Goal: Information Seeking & Learning: Learn about a topic

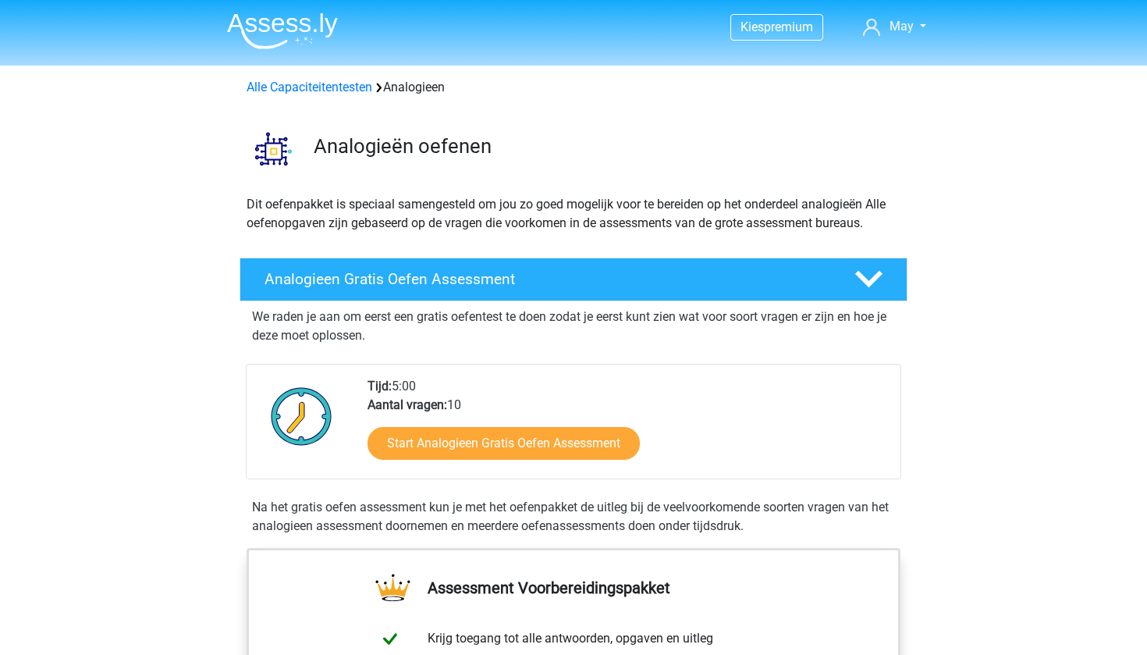
scroll to position [45, 0]
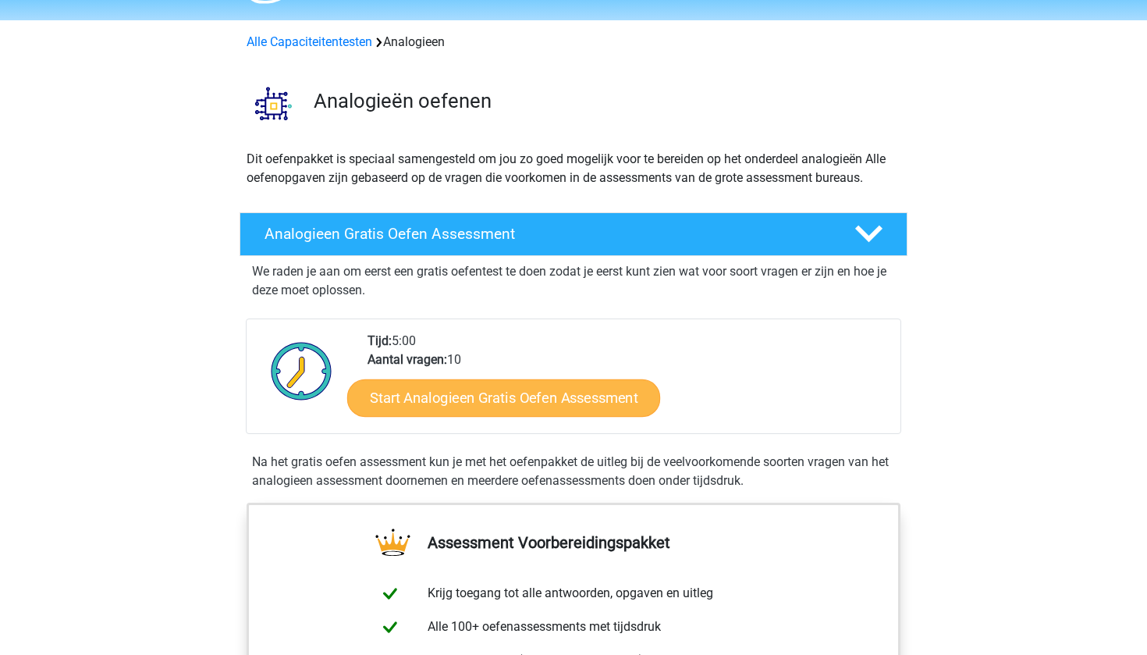
click at [439, 408] on link "Start Analogieen Gratis Oefen Assessment" at bounding box center [503, 396] width 313 height 37
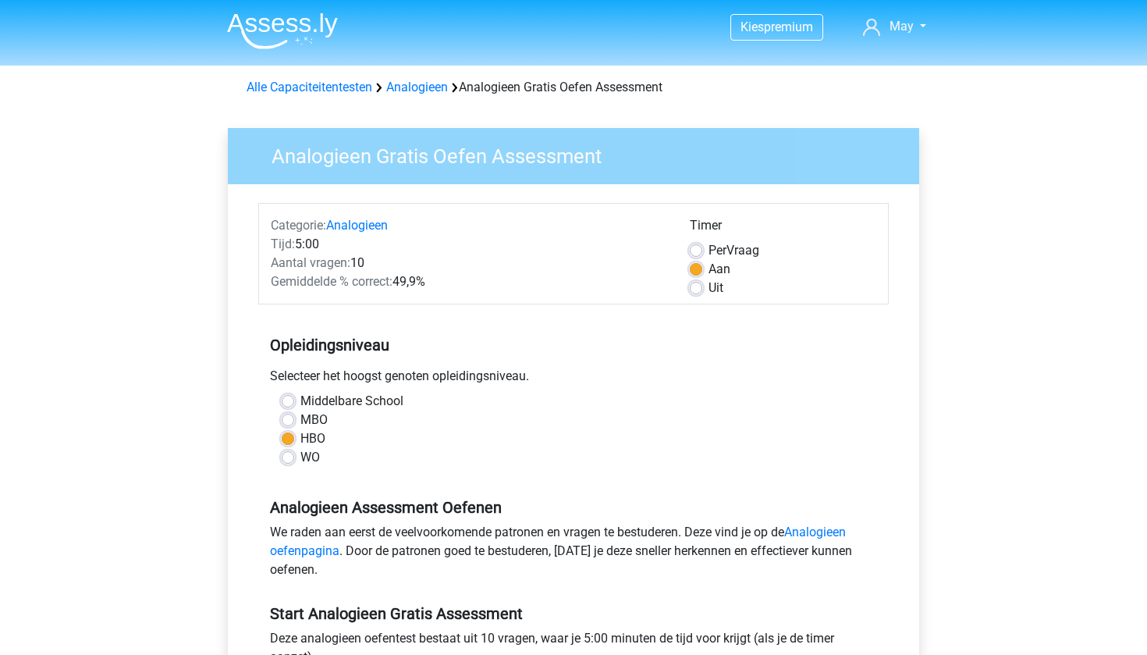
click at [314, 449] on label "WO" at bounding box center [310, 457] width 20 height 19
click at [294, 449] on input "WO" at bounding box center [288, 456] width 12 height 16
radio input "true"
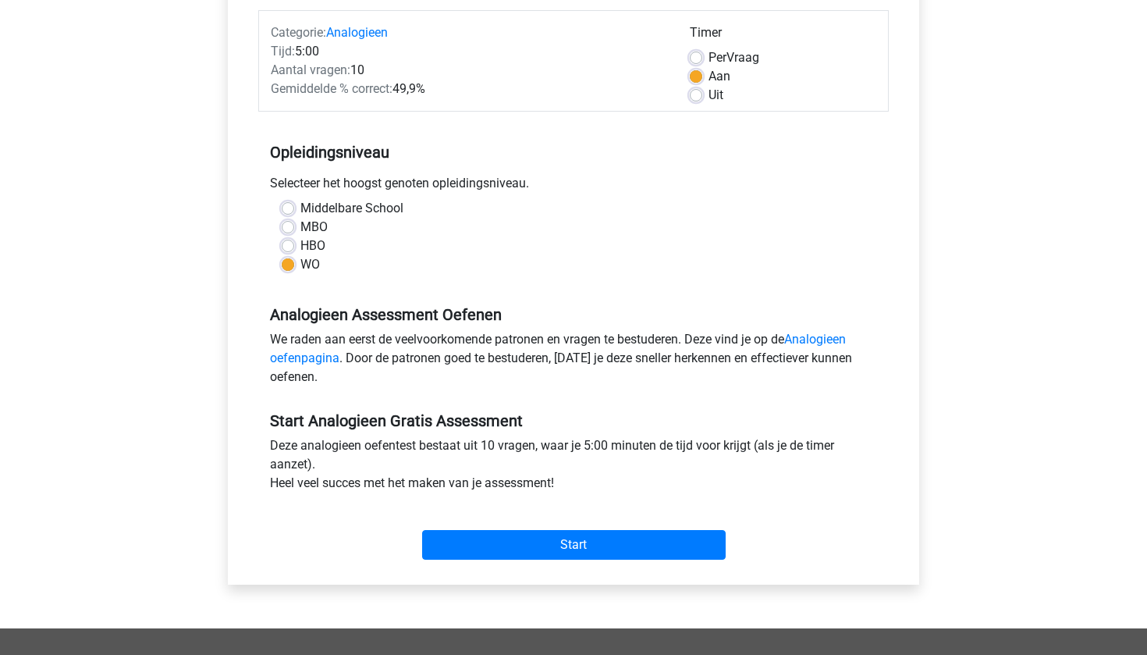
scroll to position [214, 0]
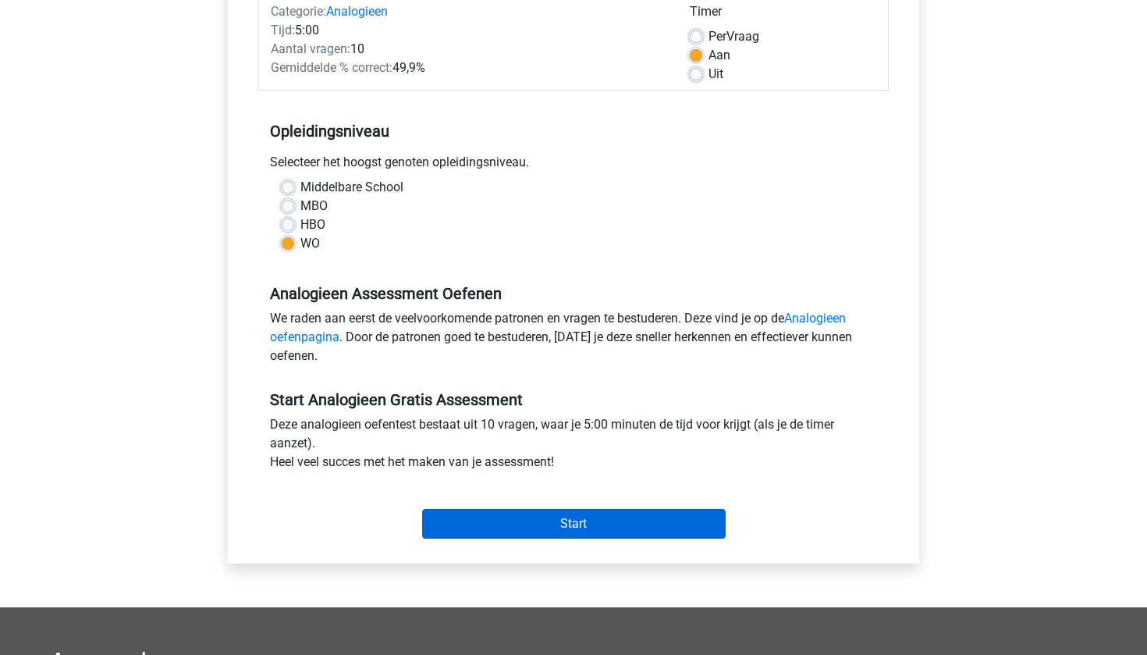
click at [535, 526] on input "Start" at bounding box center [574, 524] width 304 height 30
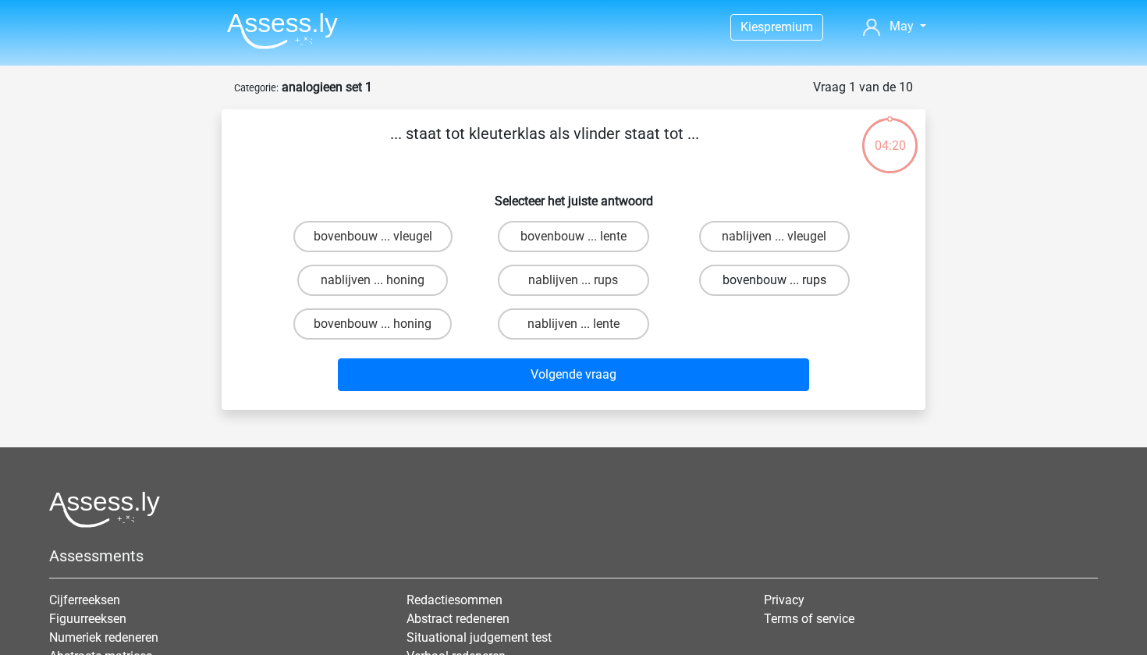
click at [757, 282] on label "bovenbouw ... rups" at bounding box center [774, 280] width 151 height 31
click at [774, 282] on input "bovenbouw ... rups" at bounding box center [779, 285] width 10 height 10
radio input "true"
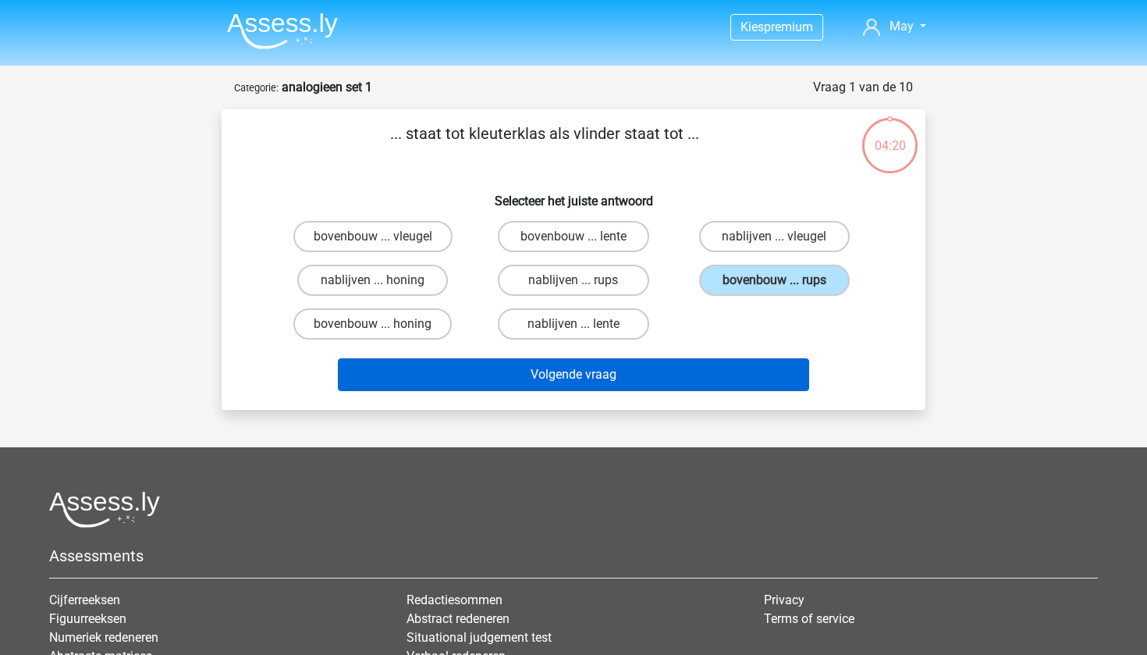
click at [652, 388] on button "Volgende vraag" at bounding box center [574, 374] width 472 height 33
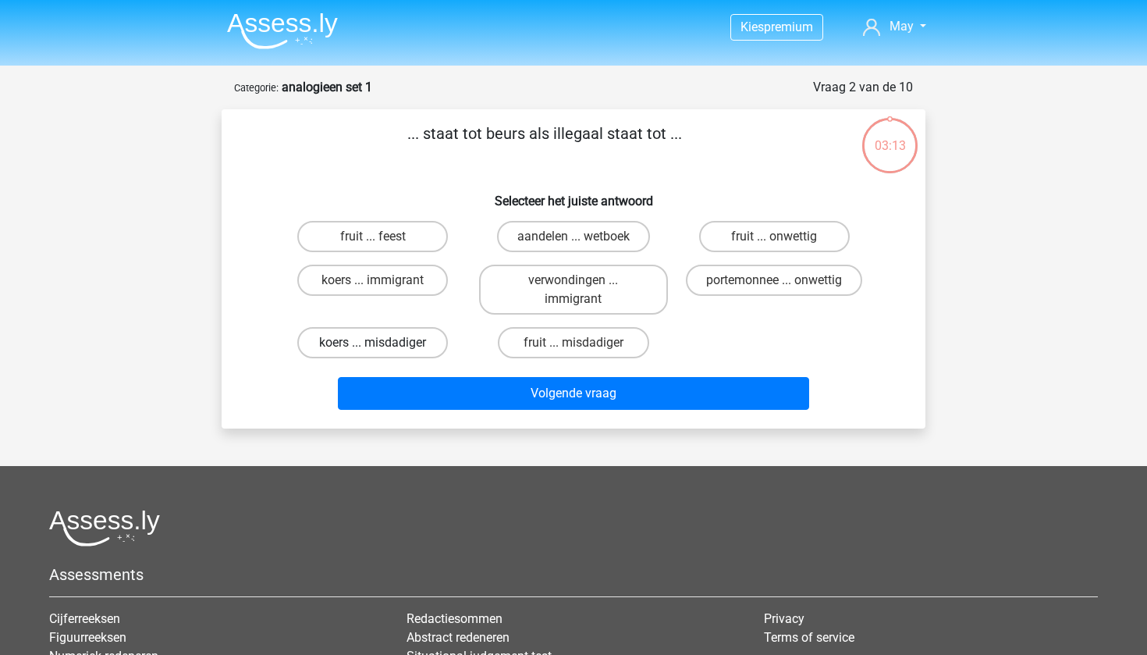
click at [378, 337] on label "koers ... misdadiger" at bounding box center [372, 342] width 151 height 31
click at [378, 343] on input "koers ... misdadiger" at bounding box center [378, 348] width 10 height 10
radio input "true"
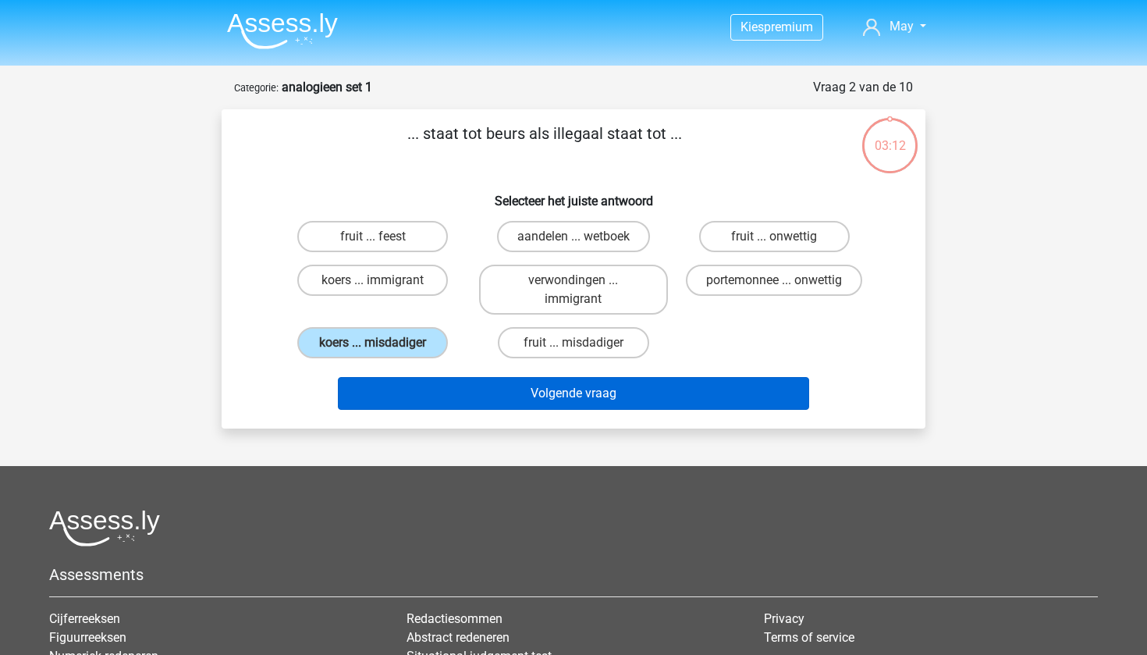
click at [549, 388] on button "Volgende vraag" at bounding box center [574, 393] width 472 height 33
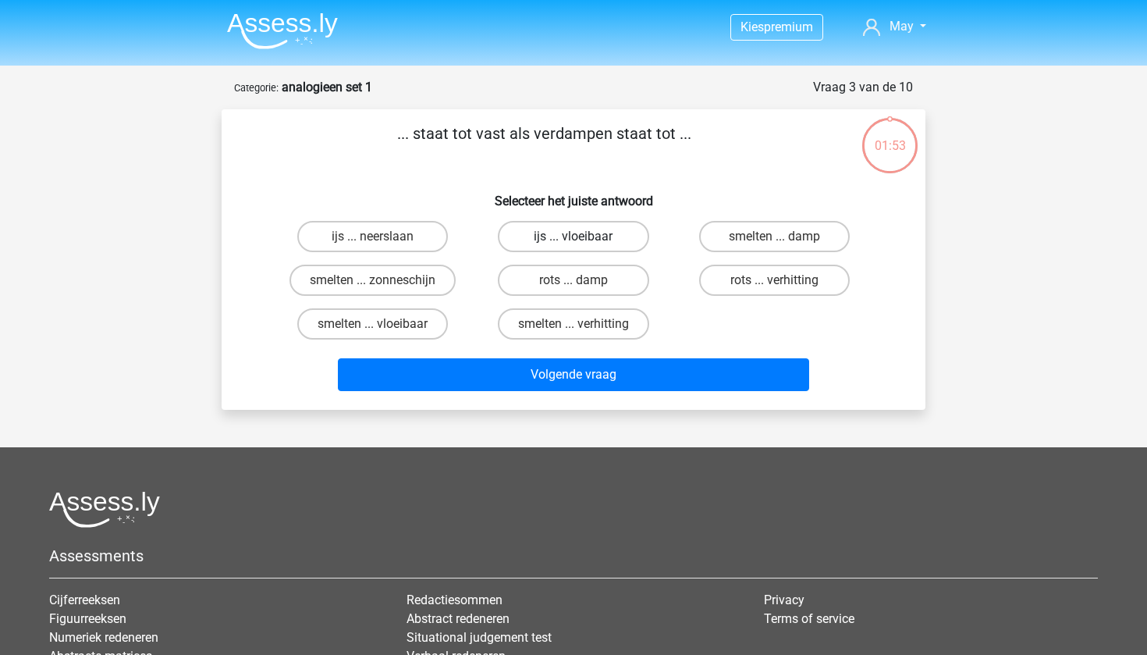
click at [542, 241] on label "ijs ... vloeibaar" at bounding box center [573, 236] width 151 height 31
click at [574, 241] on input "ijs ... vloeibaar" at bounding box center [579, 241] width 10 height 10
radio input "true"
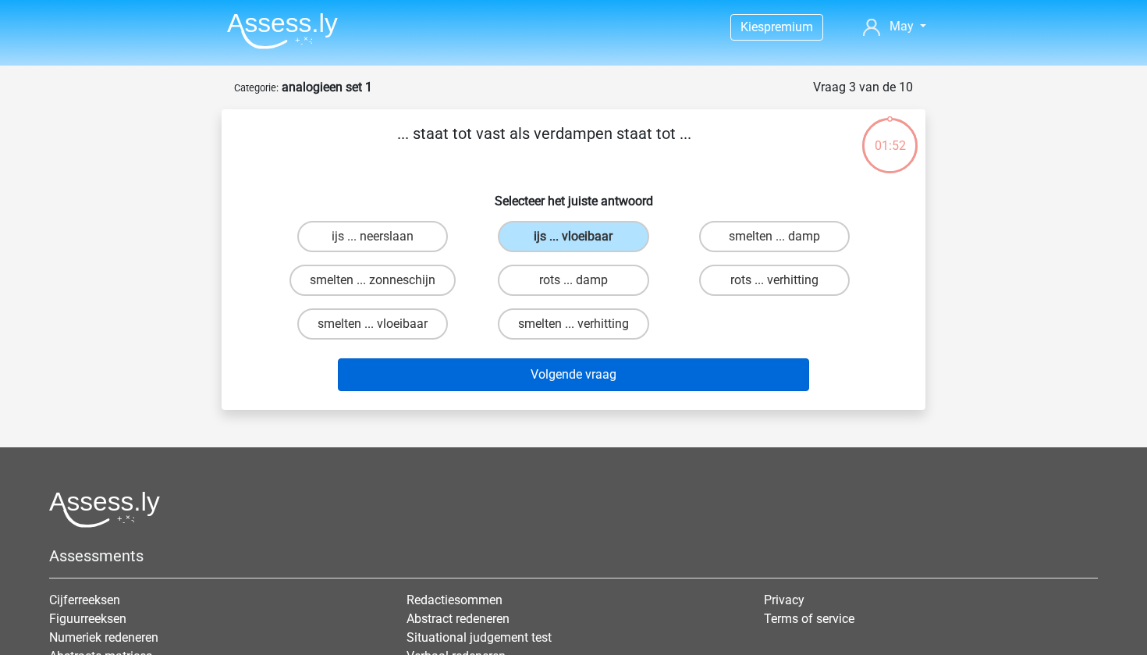
click at [605, 371] on button "Volgende vraag" at bounding box center [574, 374] width 472 height 33
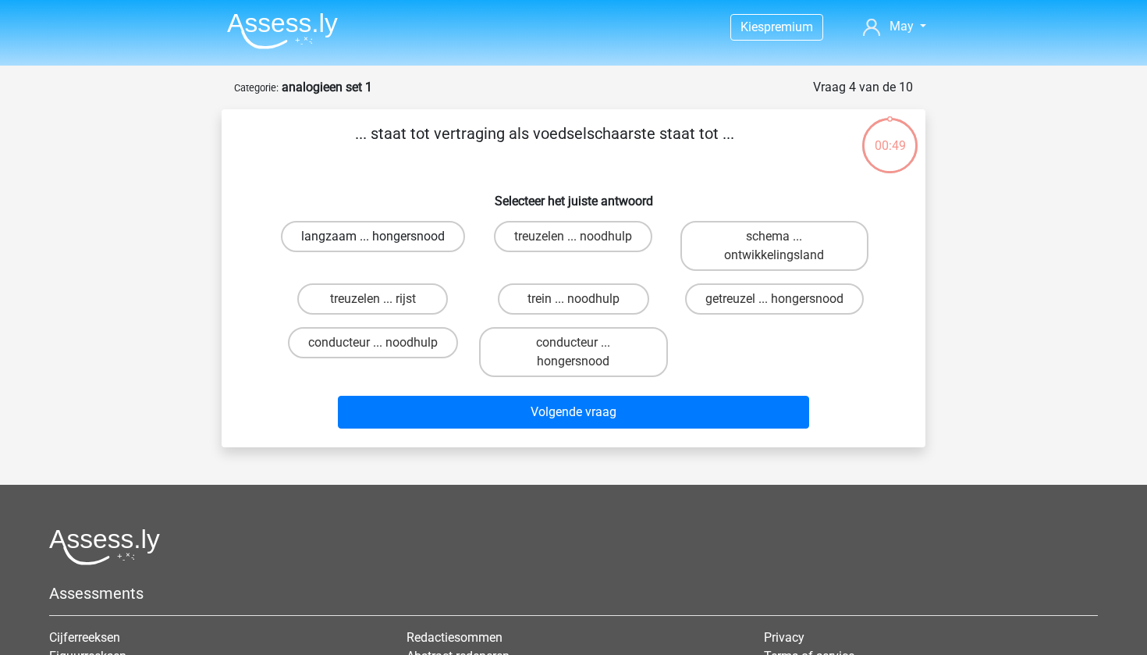
click at [440, 243] on label "langzaam ... hongersnood" at bounding box center [373, 236] width 184 height 31
click at [383, 243] on input "langzaam ... hongersnood" at bounding box center [378, 241] width 10 height 10
radio input "true"
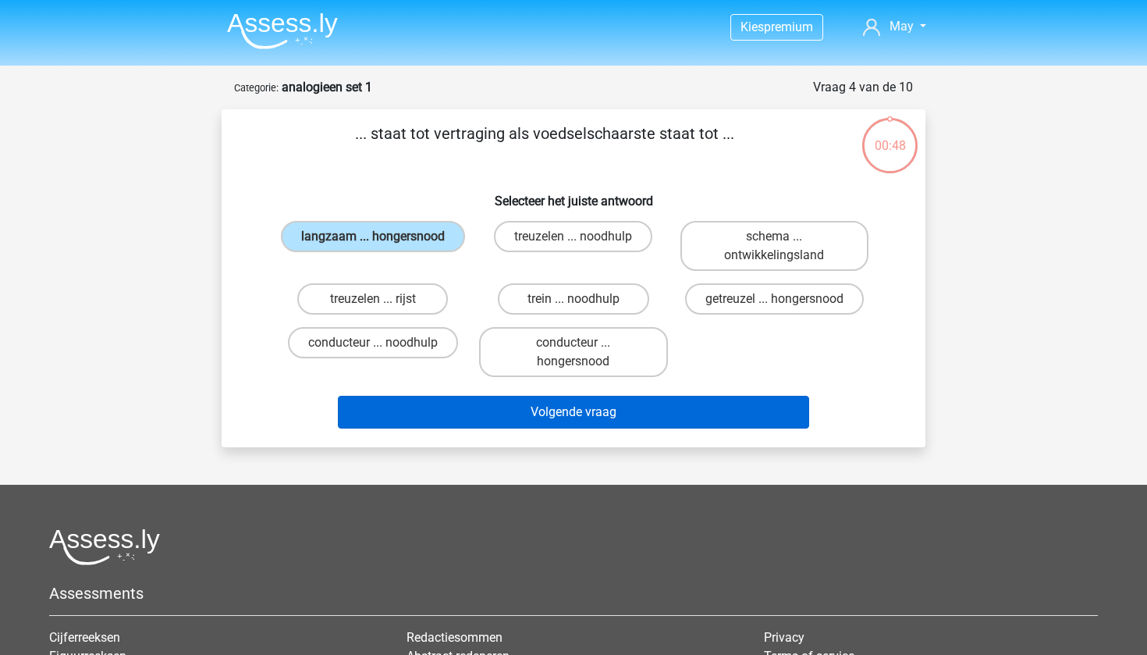
click at [551, 424] on button "Volgende vraag" at bounding box center [574, 412] width 472 height 33
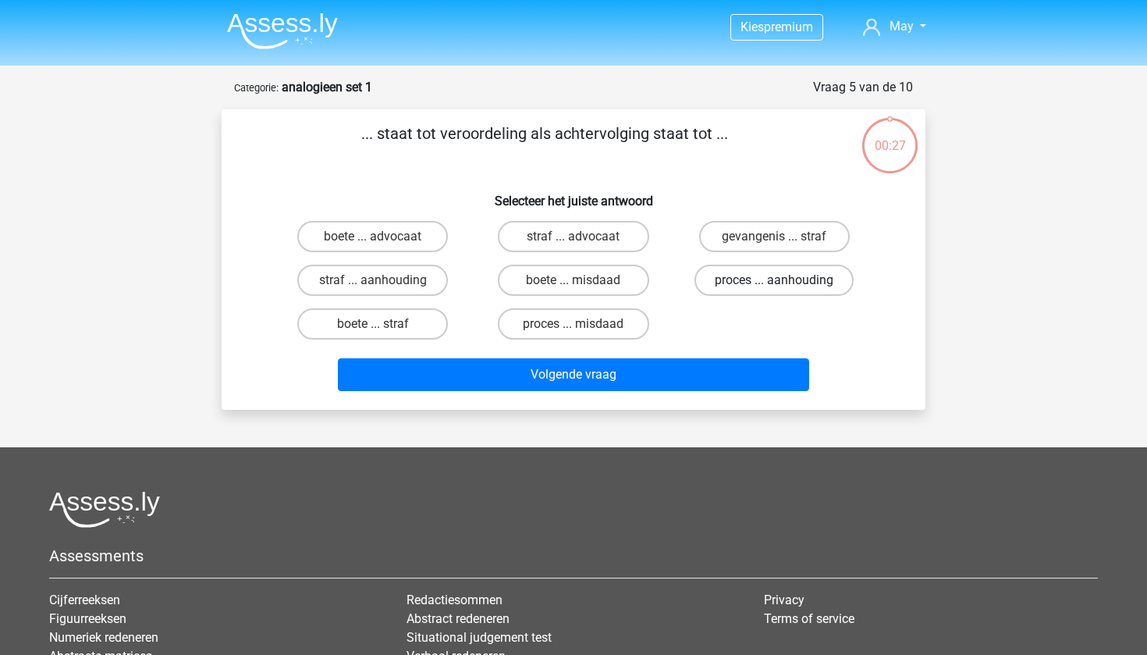
click at [719, 282] on label "proces ... aanhouding" at bounding box center [774, 280] width 159 height 31
click at [774, 282] on input "proces ... aanhouding" at bounding box center [779, 285] width 10 height 10
radio input "true"
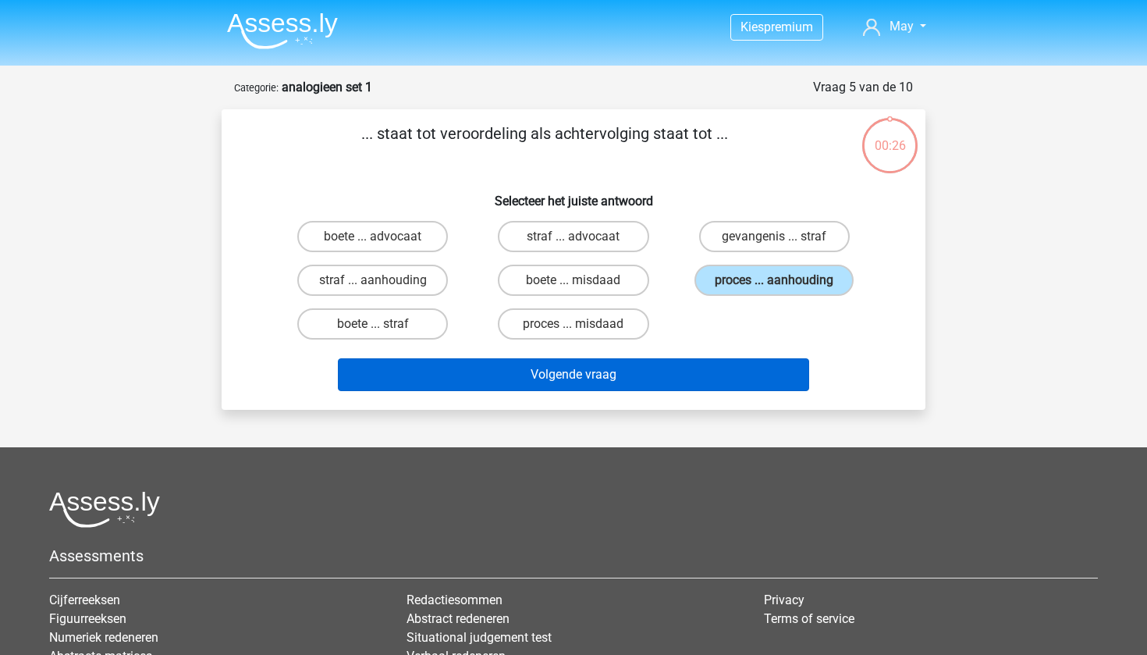
click at [658, 370] on button "Volgende vraag" at bounding box center [574, 374] width 472 height 33
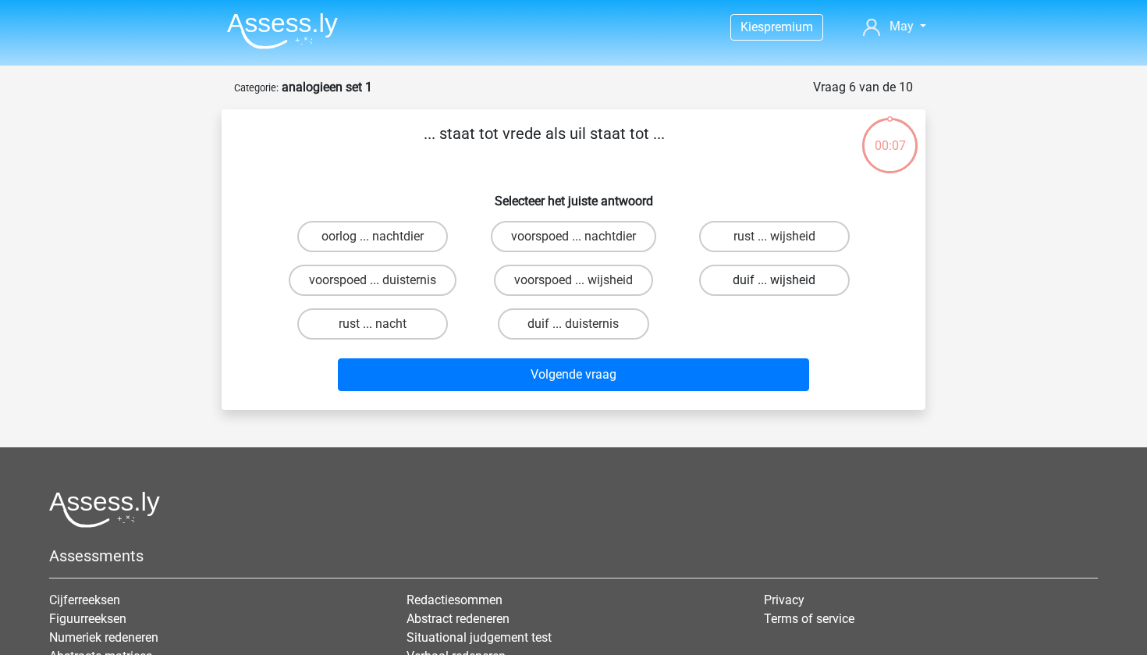
click at [750, 277] on label "duif ... wijsheid" at bounding box center [774, 280] width 151 height 31
click at [774, 280] on input "duif ... wijsheid" at bounding box center [779, 285] width 10 height 10
radio input "true"
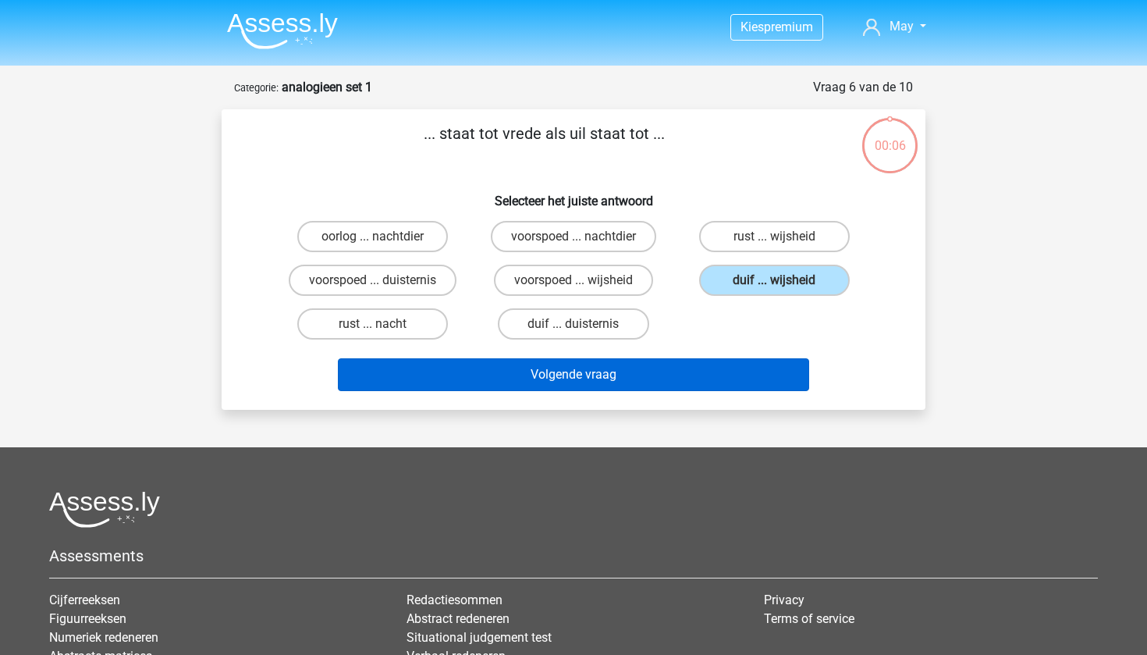
click at [708, 362] on button "Volgende vraag" at bounding box center [574, 374] width 472 height 33
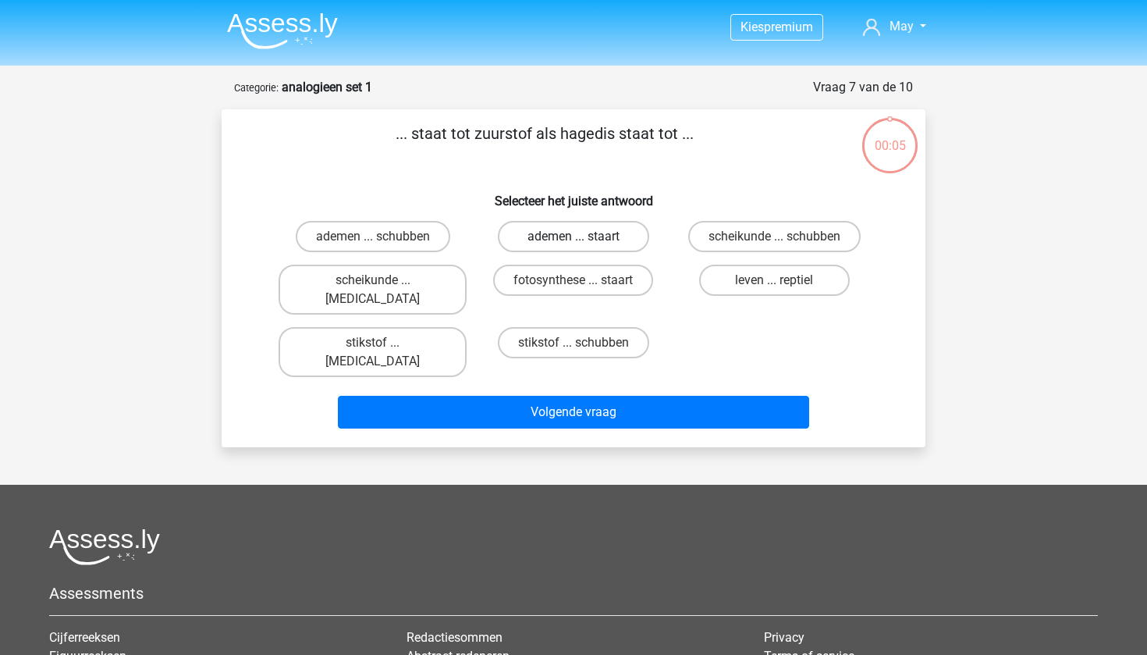
click at [583, 236] on label "ademen ... staart" at bounding box center [573, 236] width 151 height 31
click at [583, 236] on input "ademen ... staart" at bounding box center [579, 241] width 10 height 10
radio input "true"
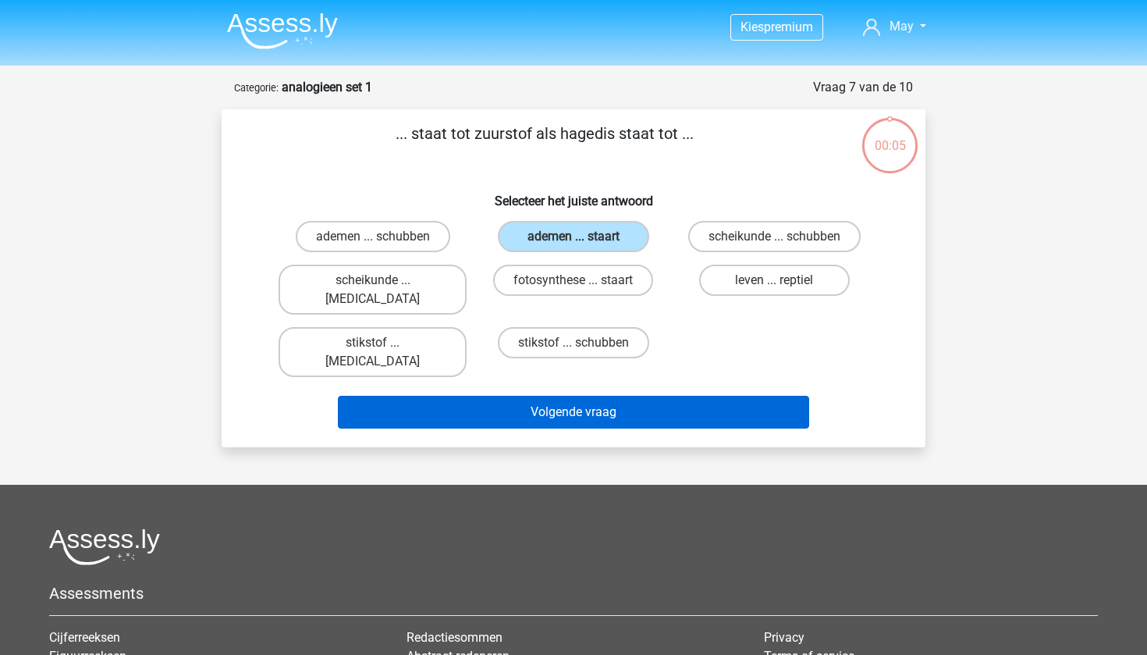
click at [599, 396] on button "Volgende vraag" at bounding box center [574, 412] width 472 height 33
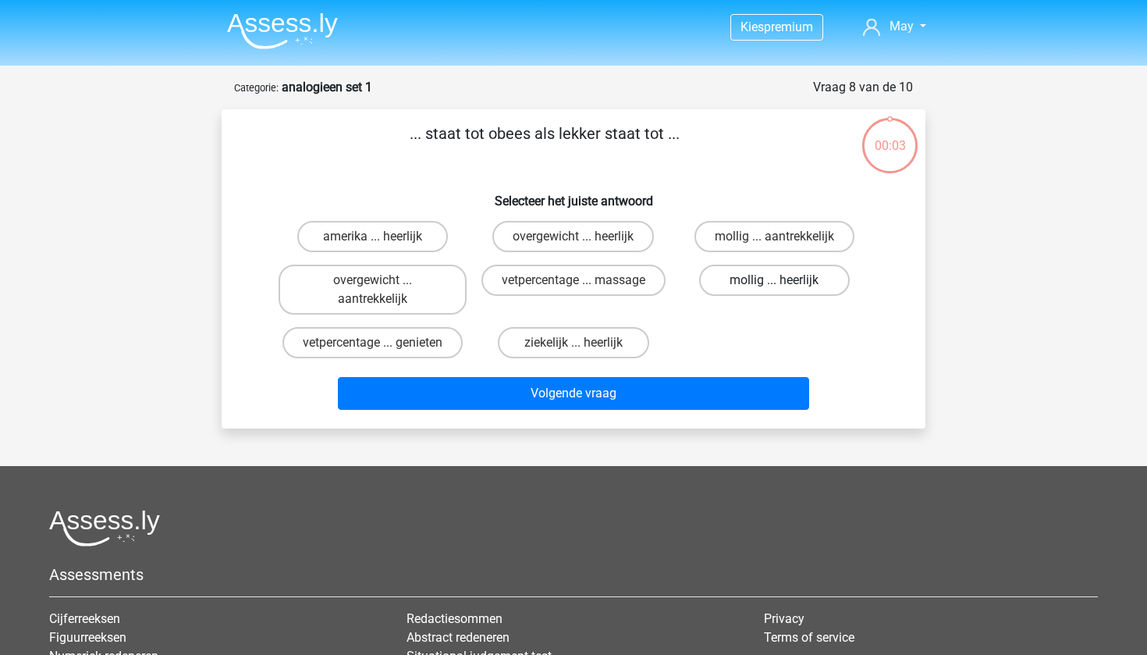
click at [751, 268] on label "mollig ... heerlijk" at bounding box center [774, 280] width 151 height 31
click at [774, 280] on input "mollig ... heerlijk" at bounding box center [779, 285] width 10 height 10
radio input "true"
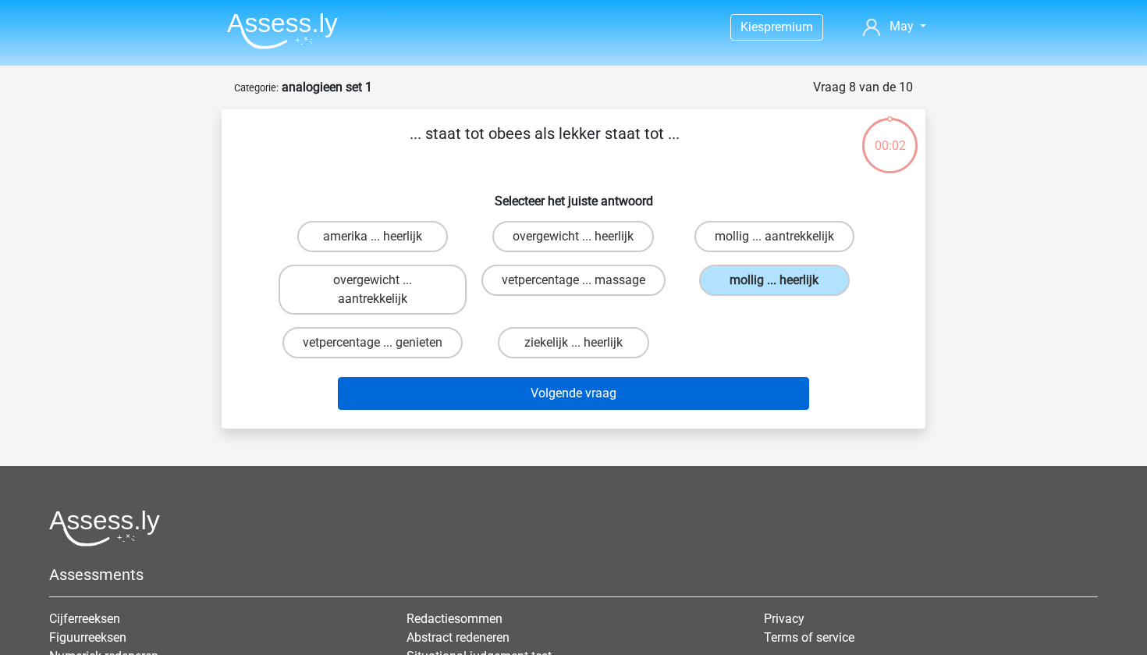
click at [678, 395] on button "Volgende vraag" at bounding box center [574, 393] width 472 height 33
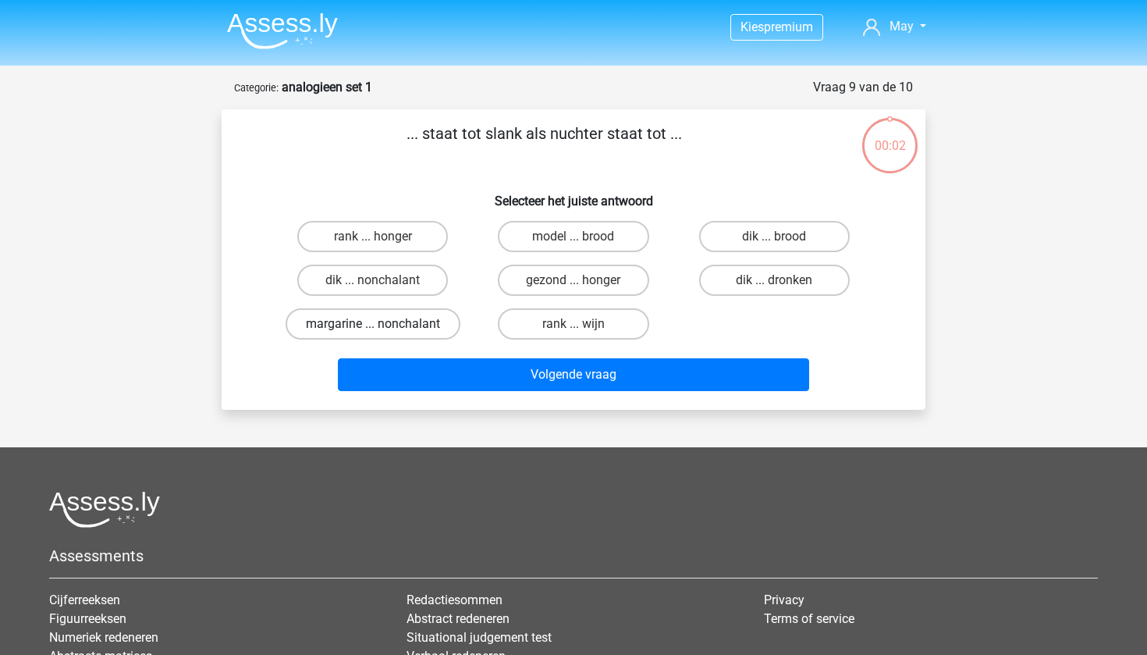
click at [423, 319] on label "margarine ... nonchalant" at bounding box center [373, 323] width 175 height 31
click at [383, 324] on input "margarine ... nonchalant" at bounding box center [378, 329] width 10 height 10
radio input "true"
click at [570, 280] on label "gezond ... honger" at bounding box center [573, 280] width 151 height 31
click at [574, 280] on input "gezond ... honger" at bounding box center [579, 285] width 10 height 10
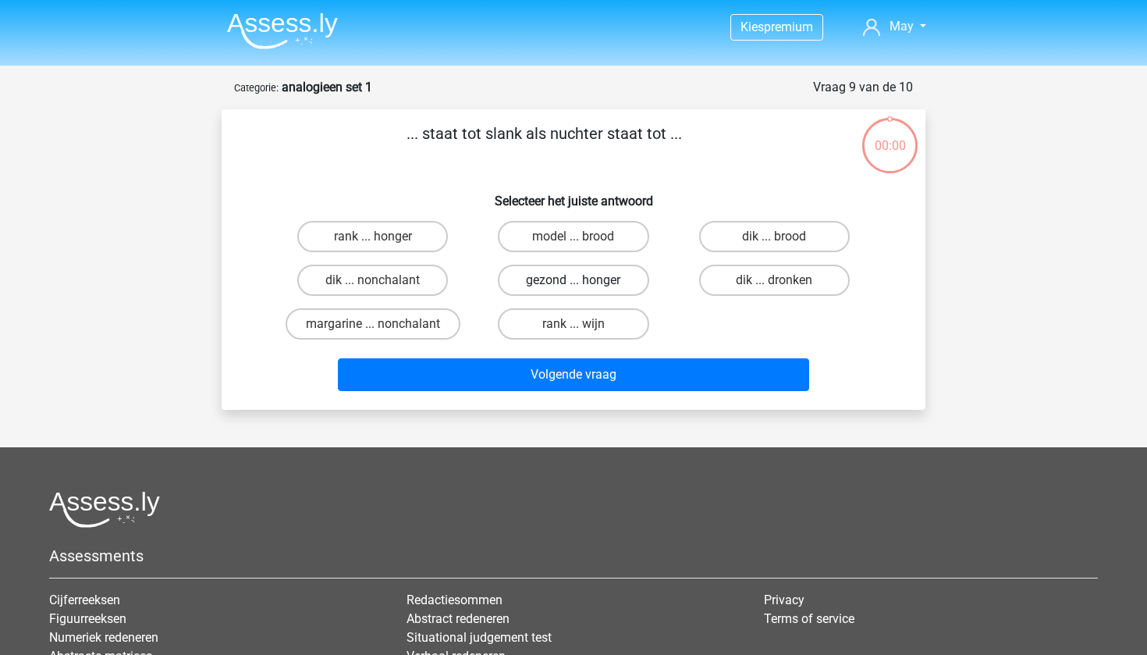
radio input "true"
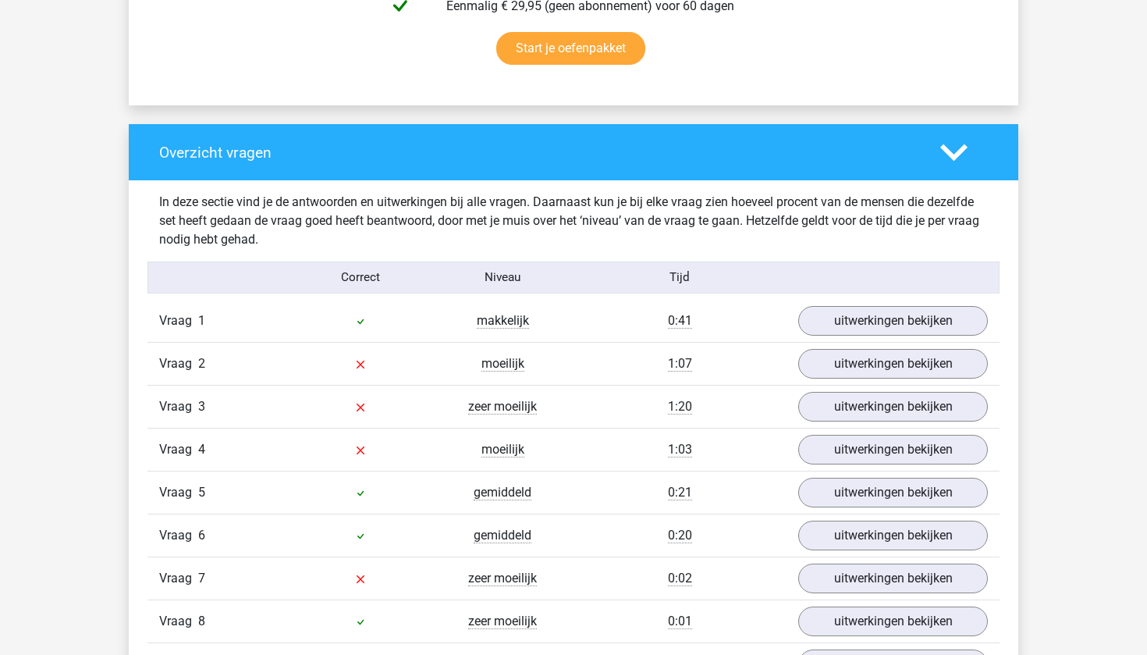
scroll to position [1140, 0]
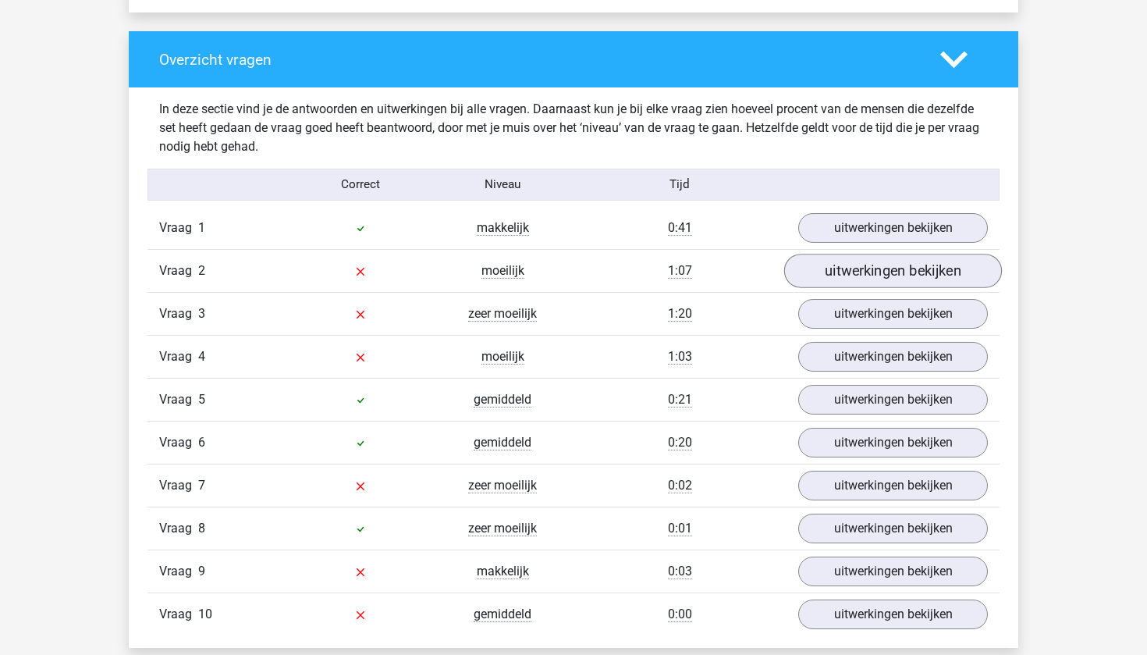
click at [914, 278] on link "uitwerkingen bekijken" at bounding box center [893, 271] width 218 height 34
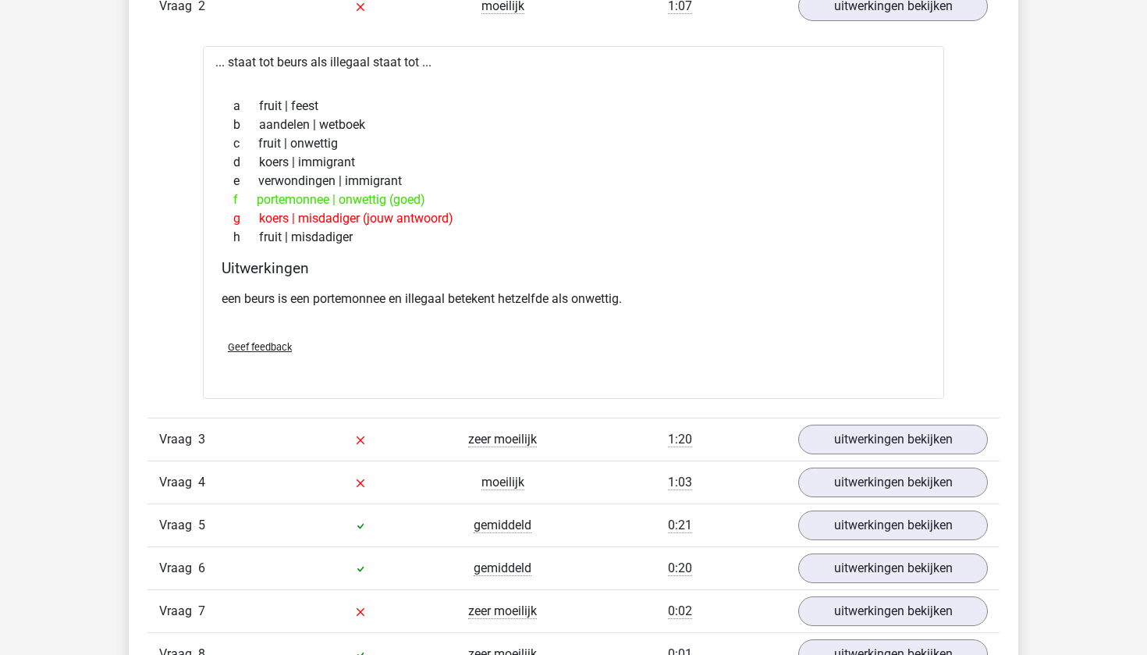
scroll to position [1451, 0]
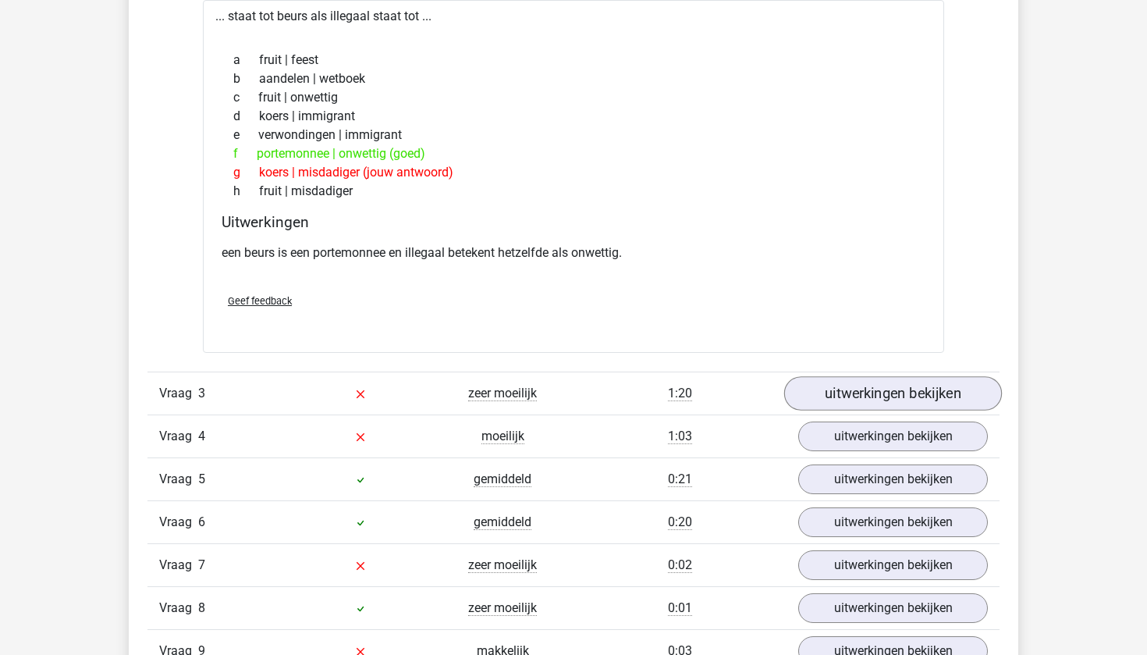
click at [864, 391] on link "uitwerkingen bekijken" at bounding box center [893, 394] width 218 height 34
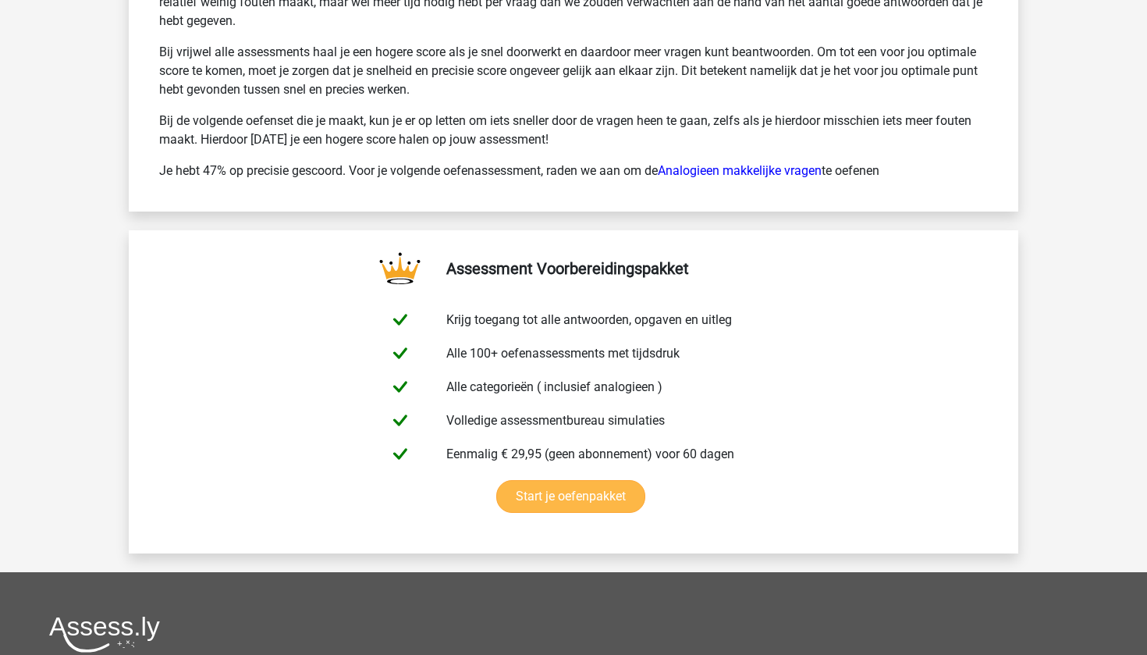
scroll to position [3690, 0]
click at [694, 171] on link "Analogieen makkelijke vragen" at bounding box center [740, 170] width 164 height 15
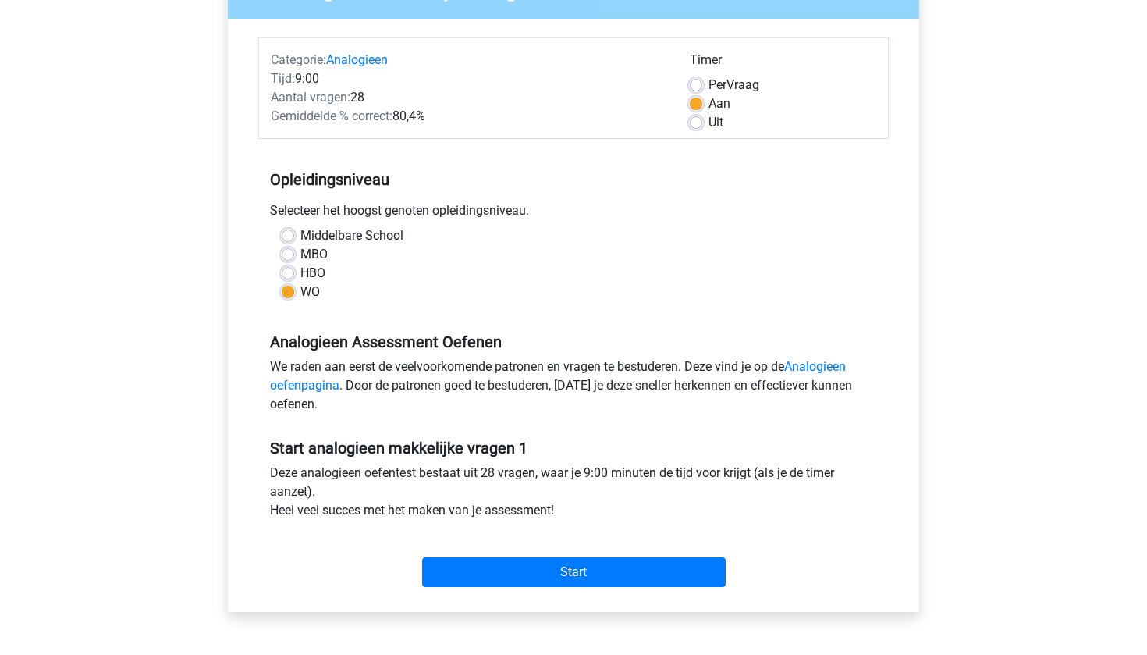
scroll to position [266, 0]
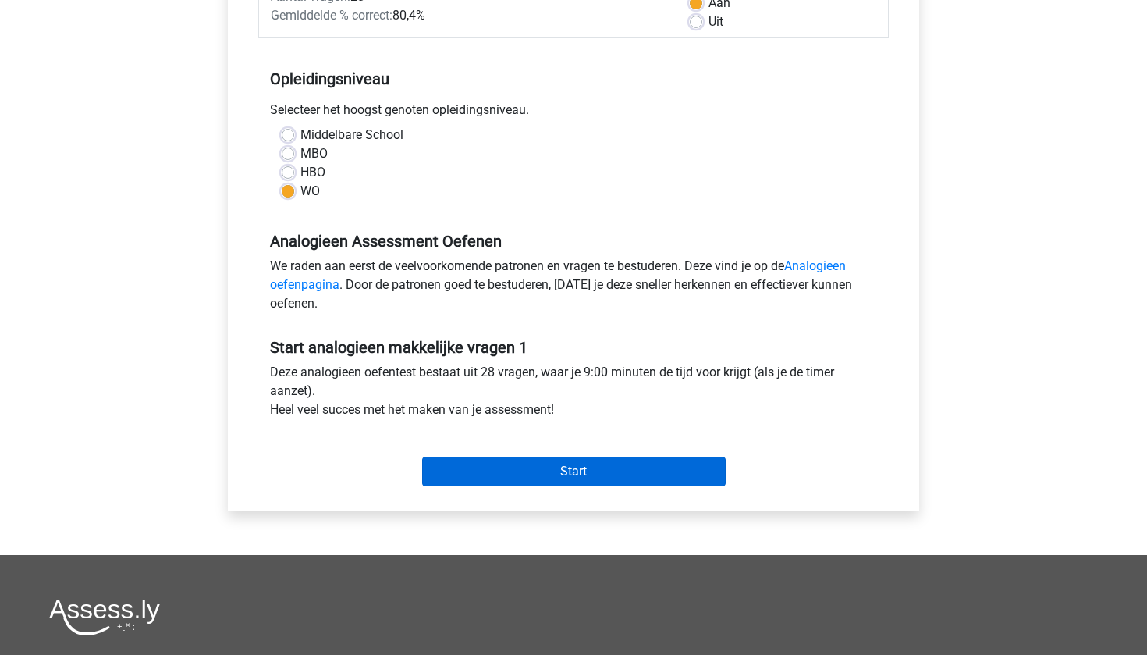
click at [562, 458] on input "Start" at bounding box center [574, 472] width 304 height 30
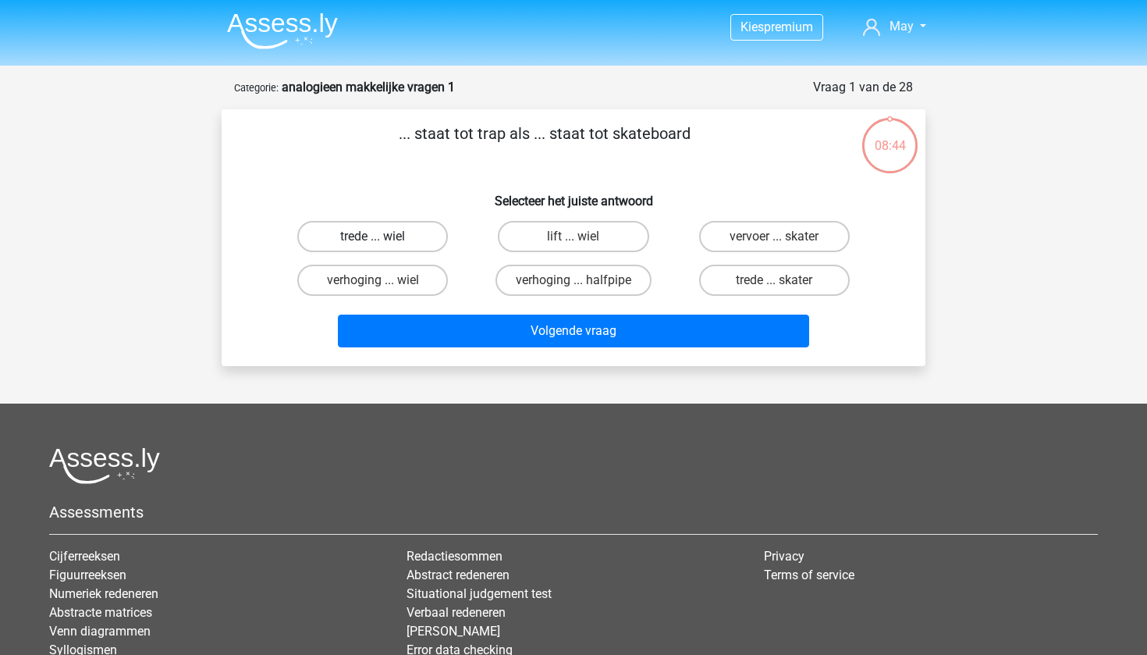
click at [396, 240] on label "trede ... wiel" at bounding box center [372, 236] width 151 height 31
click at [383, 240] on input "trede ... wiel" at bounding box center [378, 241] width 10 height 10
radio input "true"
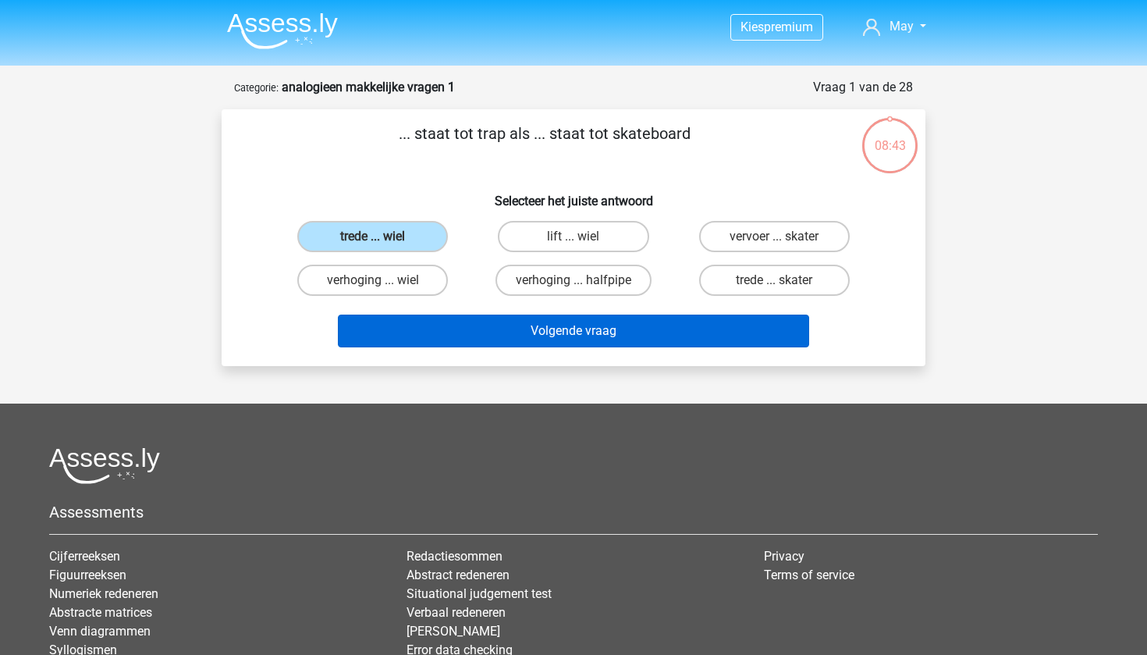
click at [531, 342] on button "Volgende vraag" at bounding box center [574, 330] width 472 height 33
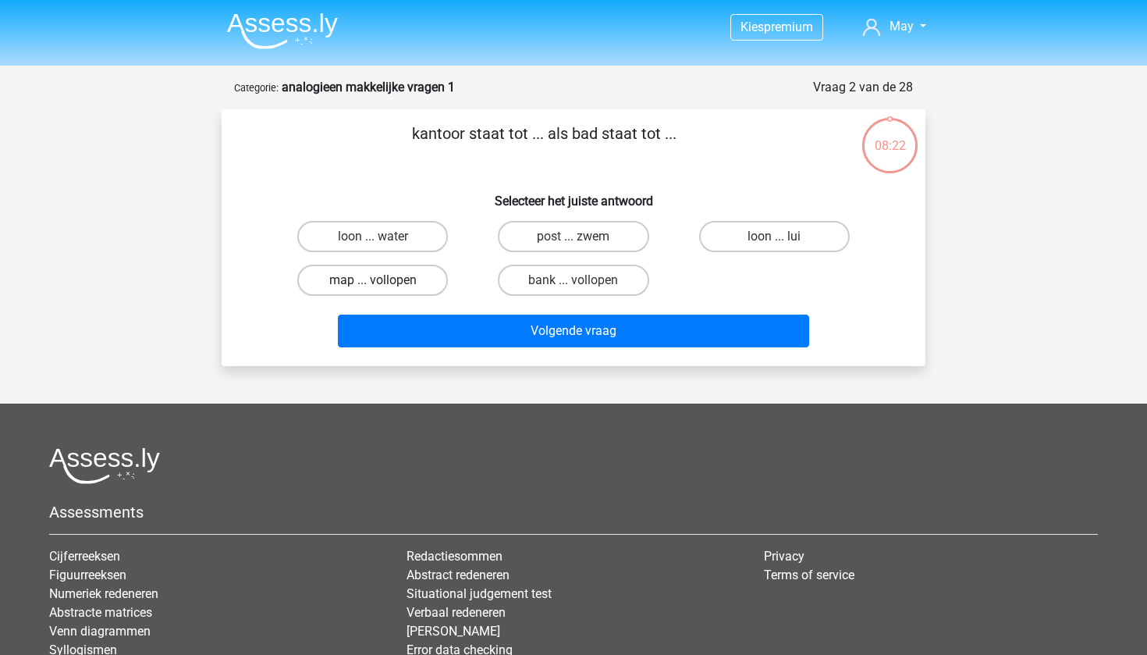
click at [385, 287] on label "map ... vollopen" at bounding box center [372, 280] width 151 height 31
click at [383, 287] on input "map ... vollopen" at bounding box center [378, 285] width 10 height 10
radio input "true"
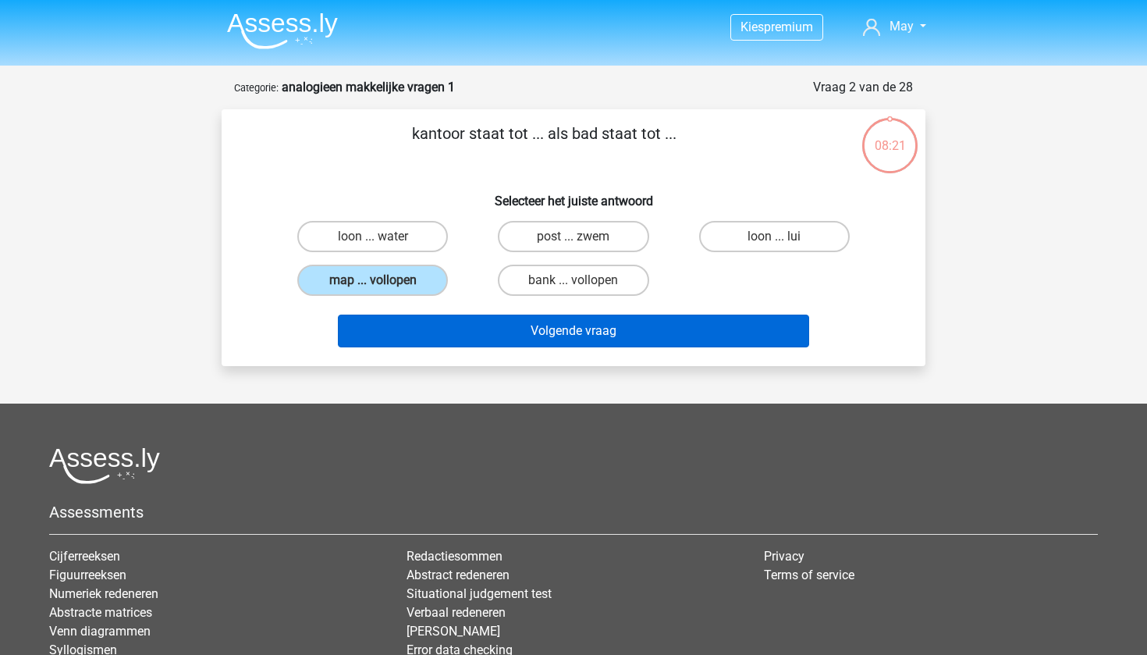
click at [478, 343] on button "Volgende vraag" at bounding box center [574, 330] width 472 height 33
